Goal: Transaction & Acquisition: Download file/media

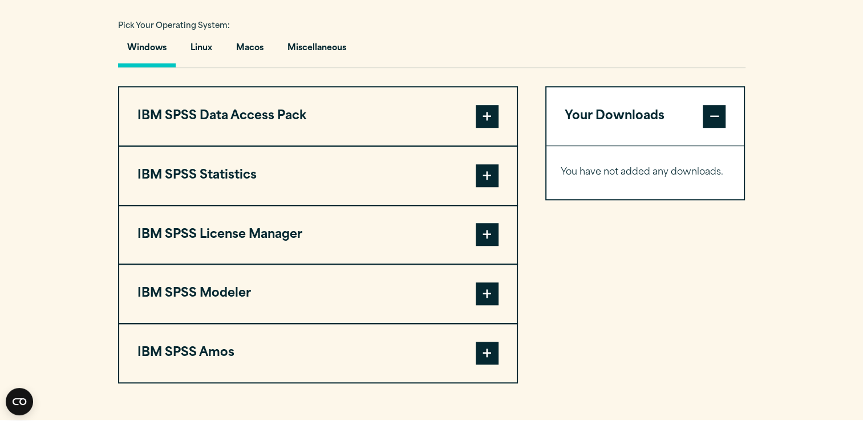
scroll to position [856, 0]
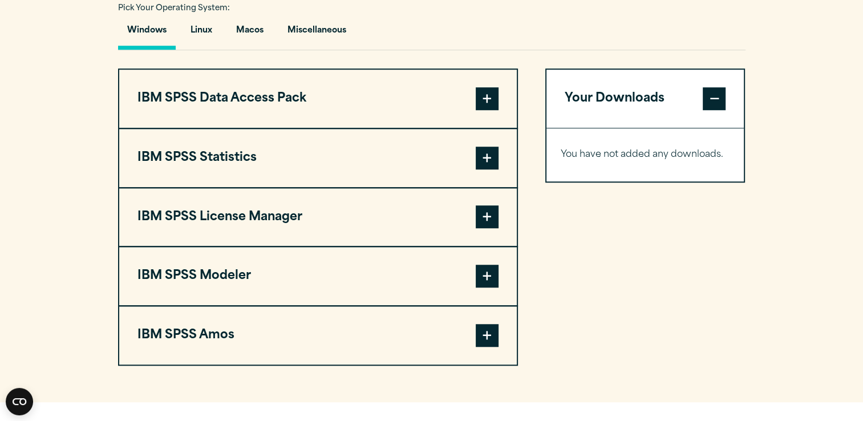
click at [495, 156] on span at bounding box center [487, 158] width 23 height 23
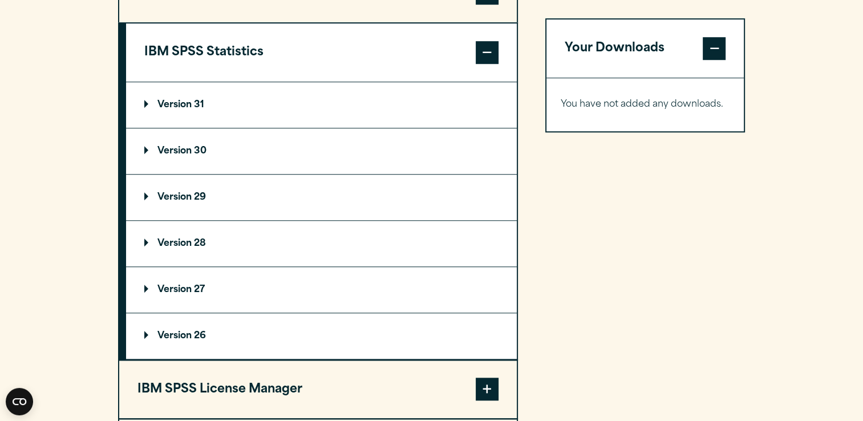
scroll to position [913, 0]
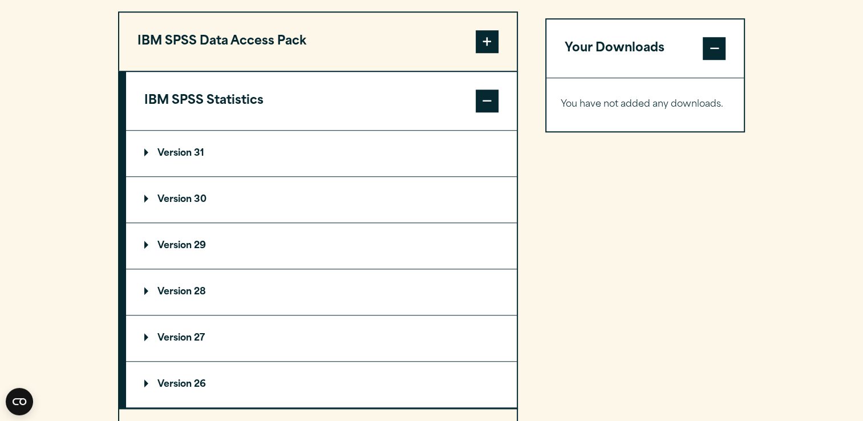
click at [260, 155] on summary "Version 31" at bounding box center [321, 154] width 391 height 46
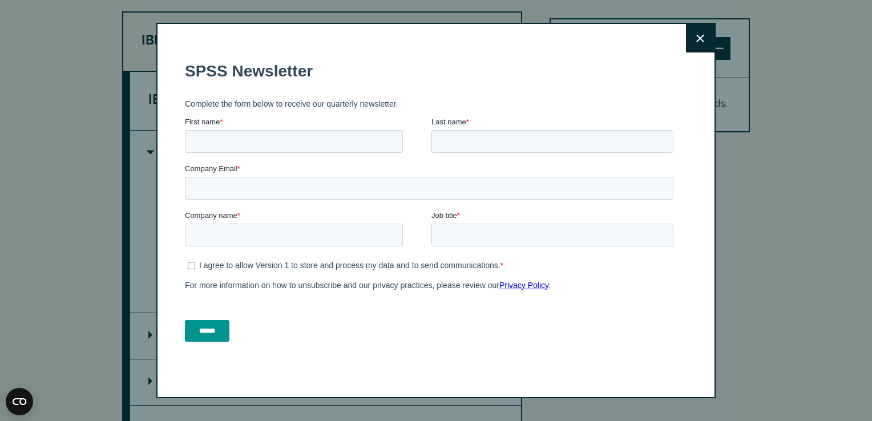
click at [698, 42] on button "Close" at bounding box center [700, 38] width 29 height 29
click at [695, 29] on button "Close" at bounding box center [700, 38] width 29 height 29
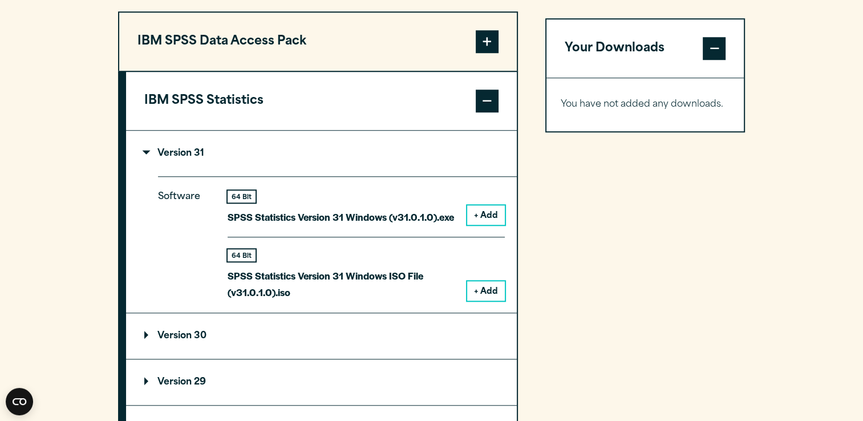
click at [205, 339] on summary "Version 30" at bounding box center [321, 336] width 391 height 46
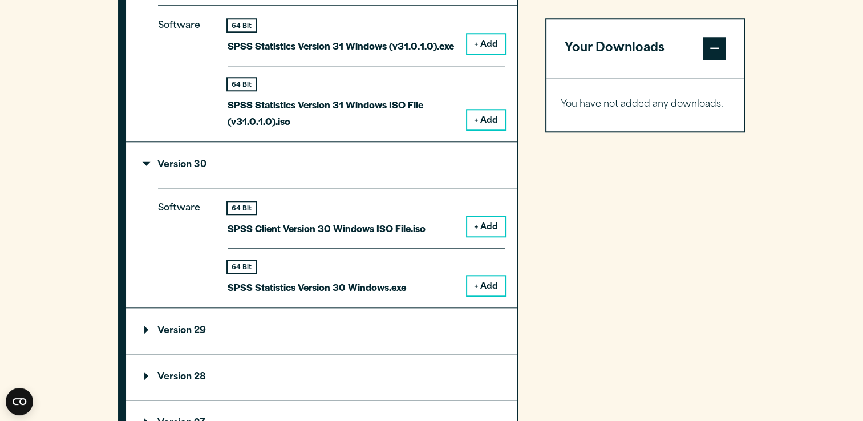
scroll to position [1141, 0]
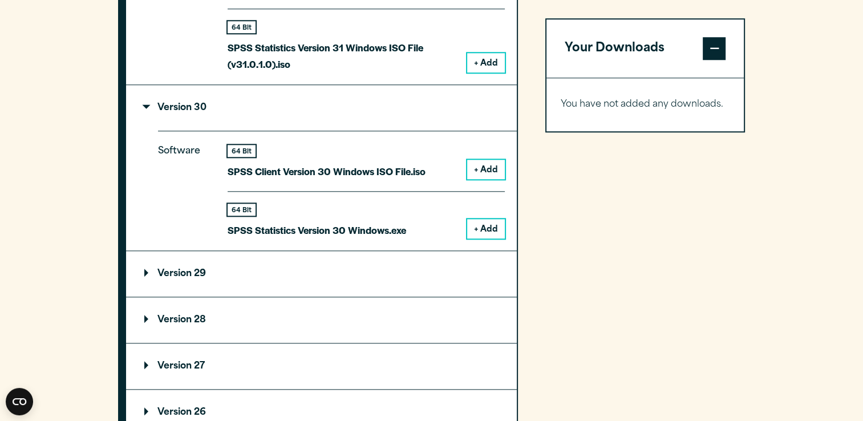
click at [484, 224] on button "+ Add" at bounding box center [486, 228] width 38 height 19
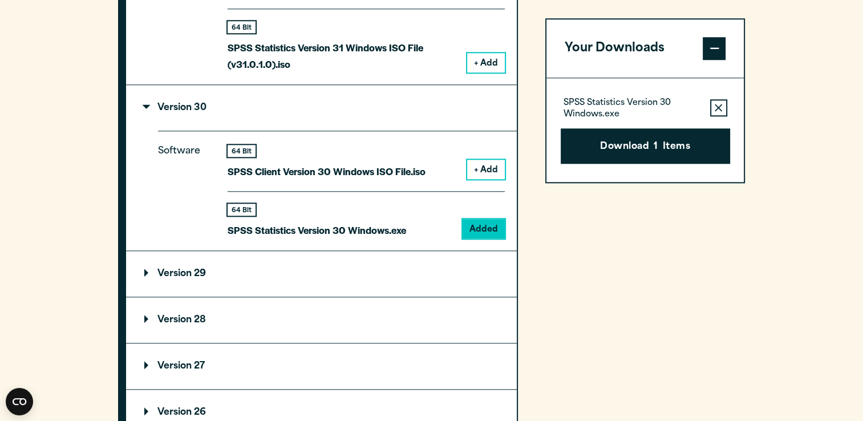
click at [487, 172] on button "+ Add" at bounding box center [486, 169] width 38 height 19
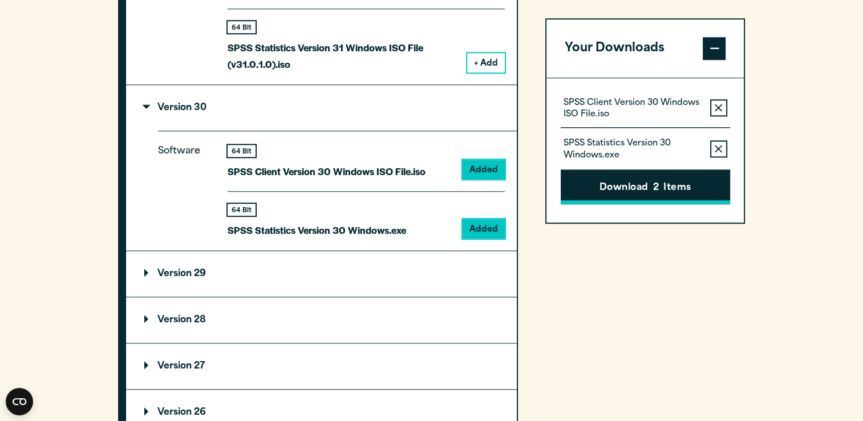
click at [669, 195] on button "Download 2 Items" at bounding box center [645, 186] width 169 height 35
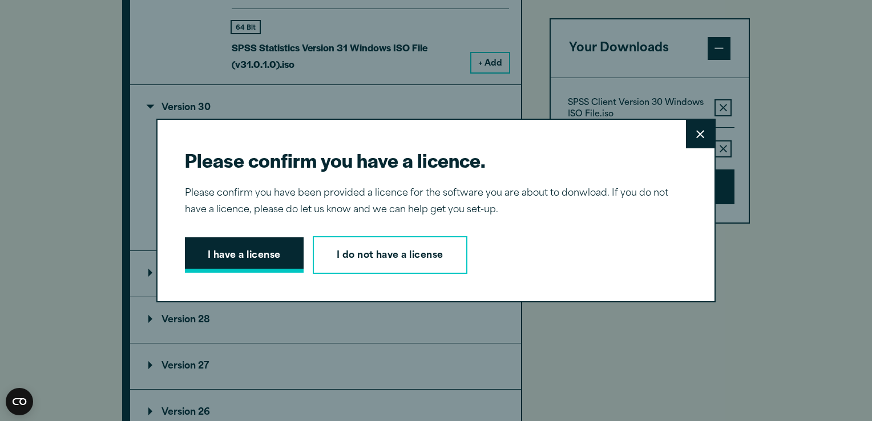
click at [282, 253] on button "I have a license" at bounding box center [244, 254] width 119 height 35
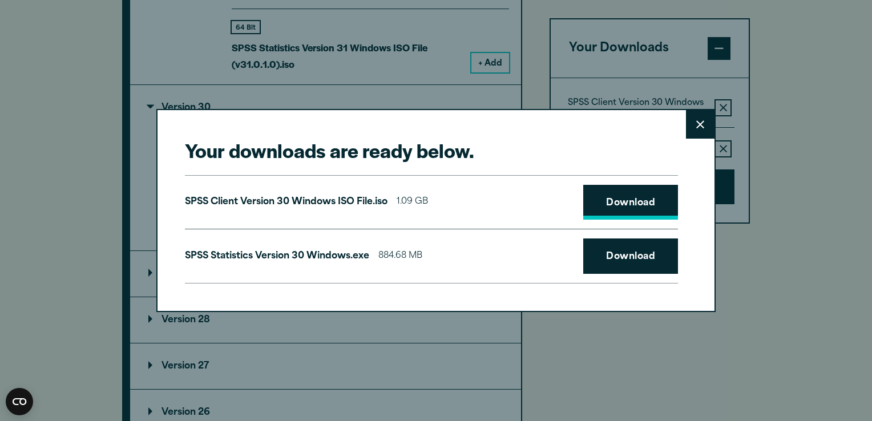
click at [642, 207] on link "Download" at bounding box center [630, 202] width 95 height 35
click at [635, 260] on link "Download" at bounding box center [630, 256] width 95 height 35
click at [518, 147] on h2 "Your downloads are ready below." at bounding box center [431, 151] width 493 height 26
click at [696, 118] on button "Close" at bounding box center [700, 124] width 29 height 29
